Goal: Information Seeking & Learning: Learn about a topic

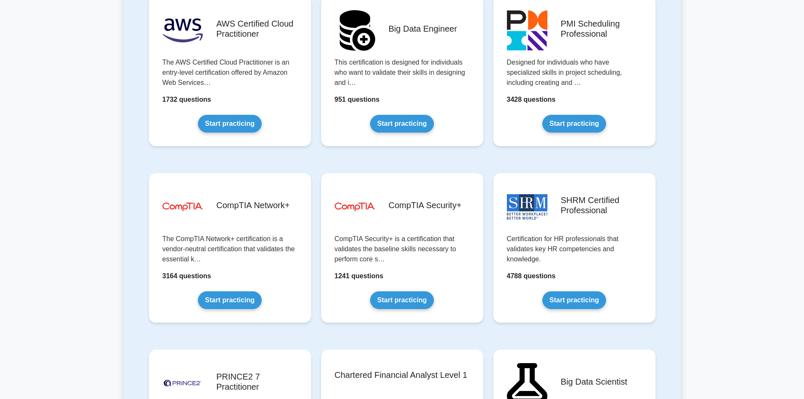
scroll to position [564, 0]
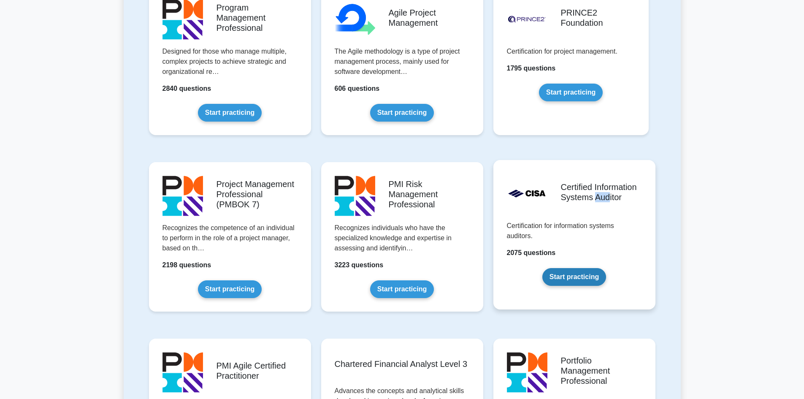
click at [587, 281] on link "Start practicing" at bounding box center [574, 277] width 64 height 18
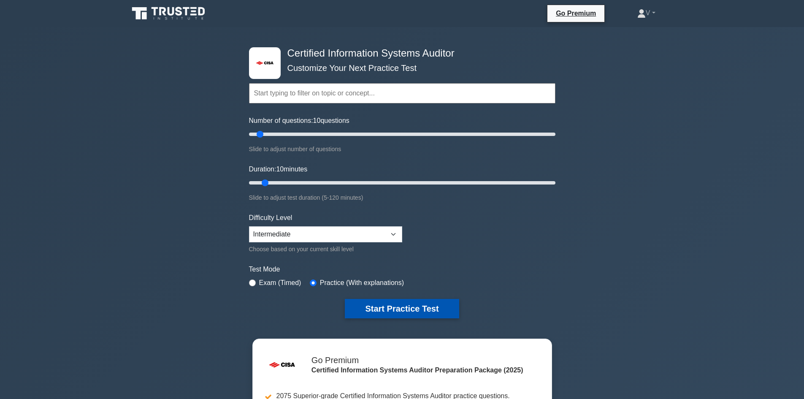
click at [384, 306] on button "Start Practice Test" at bounding box center [402, 308] width 114 height 19
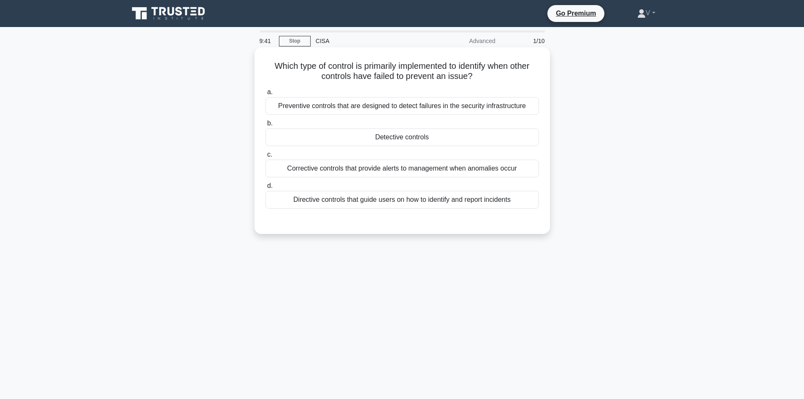
click at [386, 136] on div "Detective controls" at bounding box center [401, 137] width 273 height 18
click at [265, 126] on input "b. Detective controls" at bounding box center [265, 123] width 0 height 5
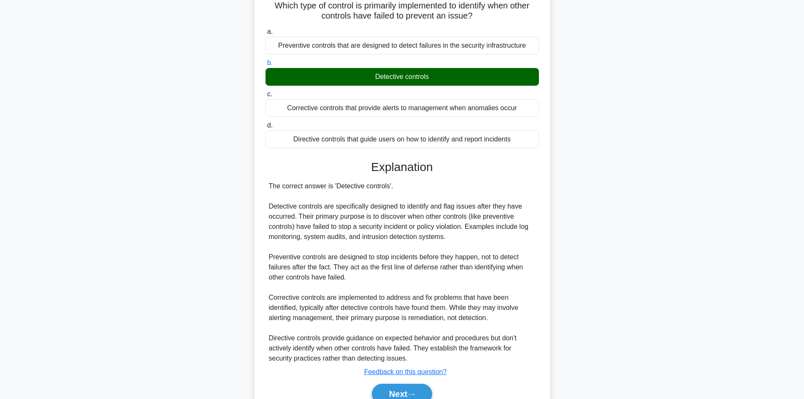
scroll to position [102, 0]
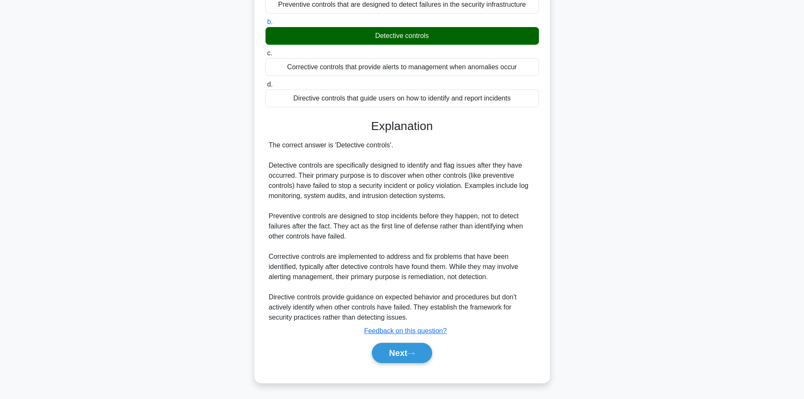
drag, startPoint x: 403, startPoint y: 347, endPoint x: 411, endPoint y: 340, distance: 10.4
click at [403, 347] on button "Next" at bounding box center [402, 353] width 60 height 20
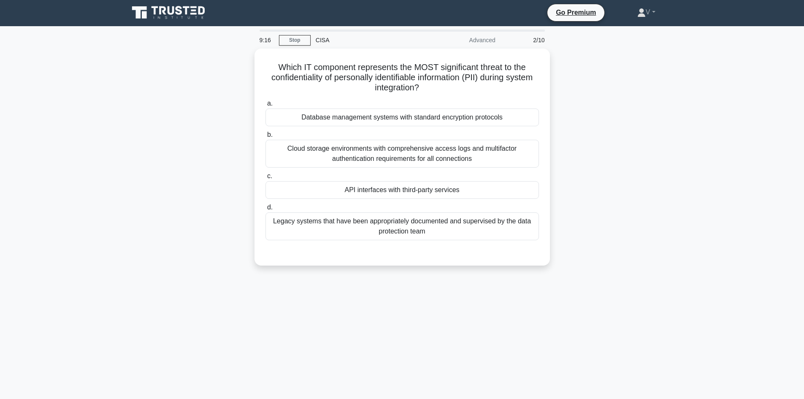
scroll to position [0, 0]
